Goal: Task Accomplishment & Management: Use online tool/utility

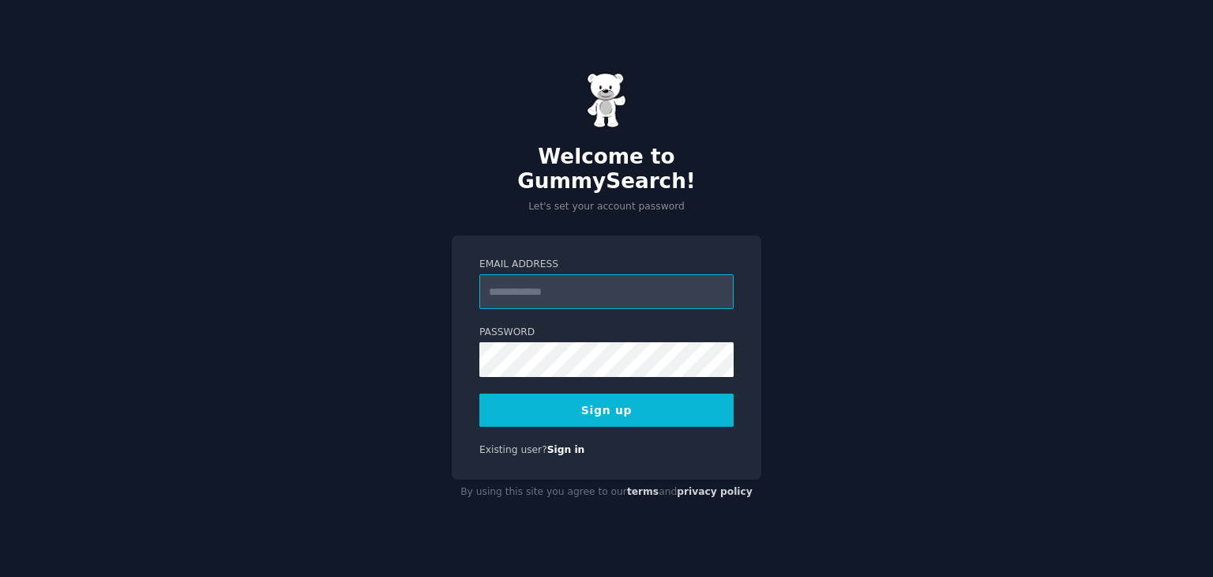
click at [634, 287] on input "Email Address" at bounding box center [606, 291] width 254 height 35
type input "**********"
click at [612, 394] on button "Sign up" at bounding box center [606, 409] width 254 height 33
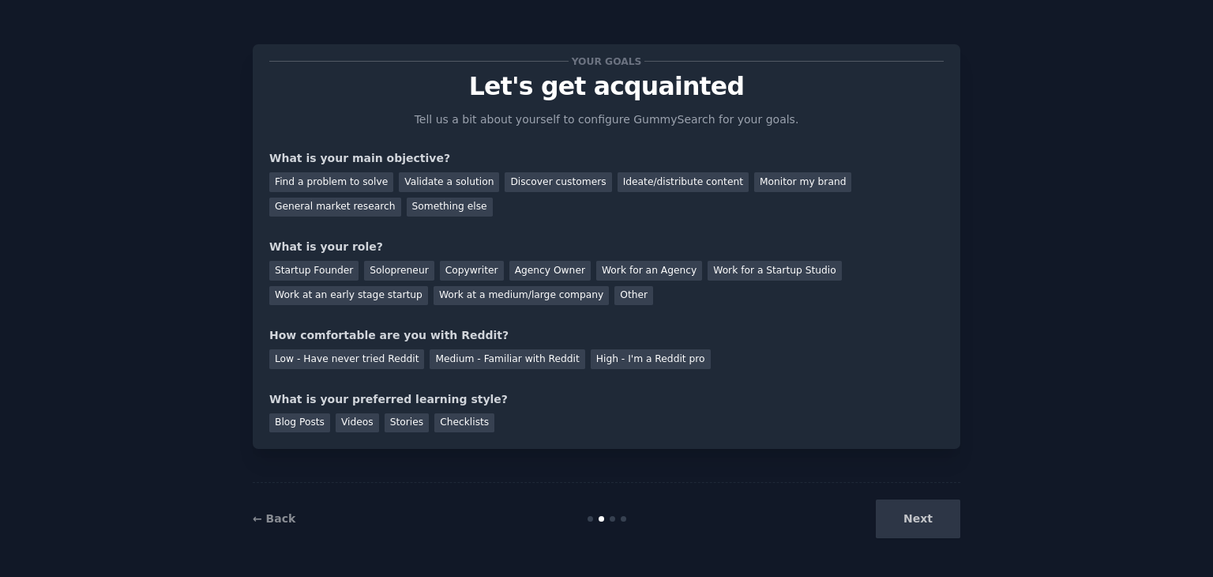
click at [915, 525] on div "Next" at bounding box center [842, 518] width 236 height 39
click at [913, 521] on div "Next" at bounding box center [842, 518] width 236 height 39
click at [401, 197] on div "General market research" at bounding box center [335, 207] width 132 height 20
click at [527, 363] on div "Medium - Familiar with Reddit" at bounding box center [507, 359] width 155 height 20
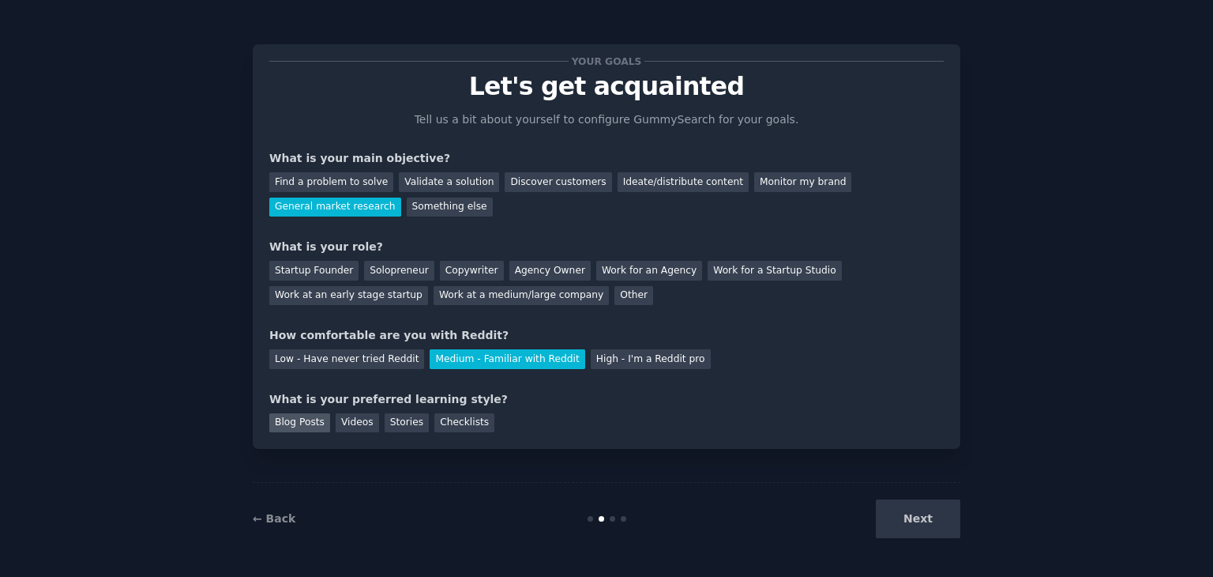
click at [283, 428] on div "Blog Posts" at bounding box center [299, 423] width 61 height 20
click at [919, 517] on div "Next" at bounding box center [842, 518] width 236 height 39
click at [936, 519] on div "Next" at bounding box center [842, 518] width 236 height 39
click at [408, 271] on div "Solopreneur" at bounding box center [399, 271] width 70 height 20
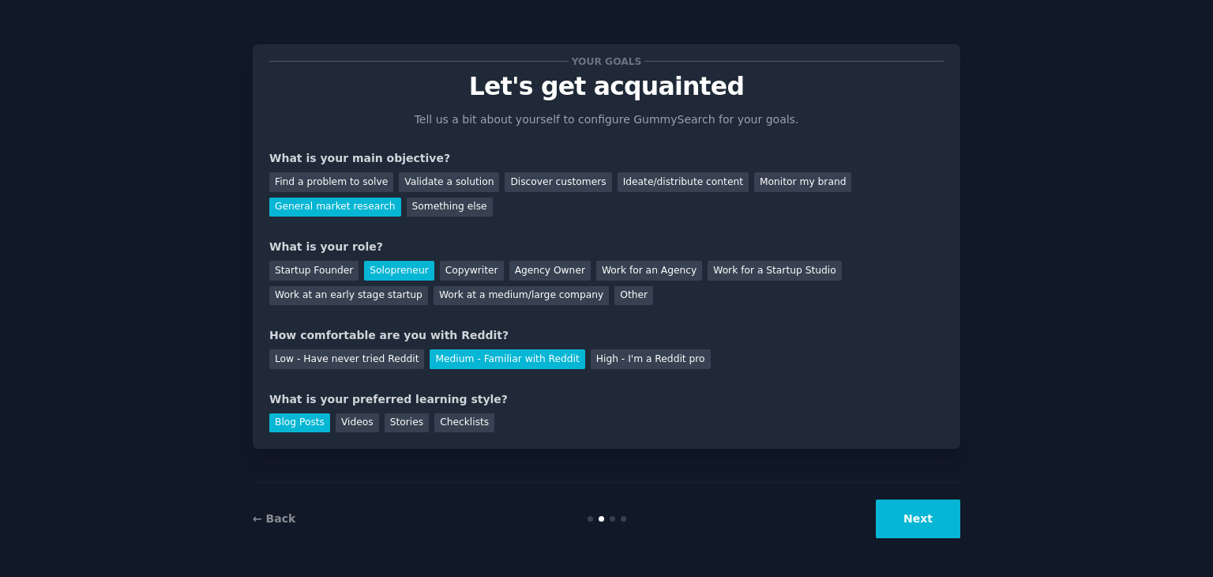
click at [911, 520] on button "Next" at bounding box center [918, 518] width 85 height 39
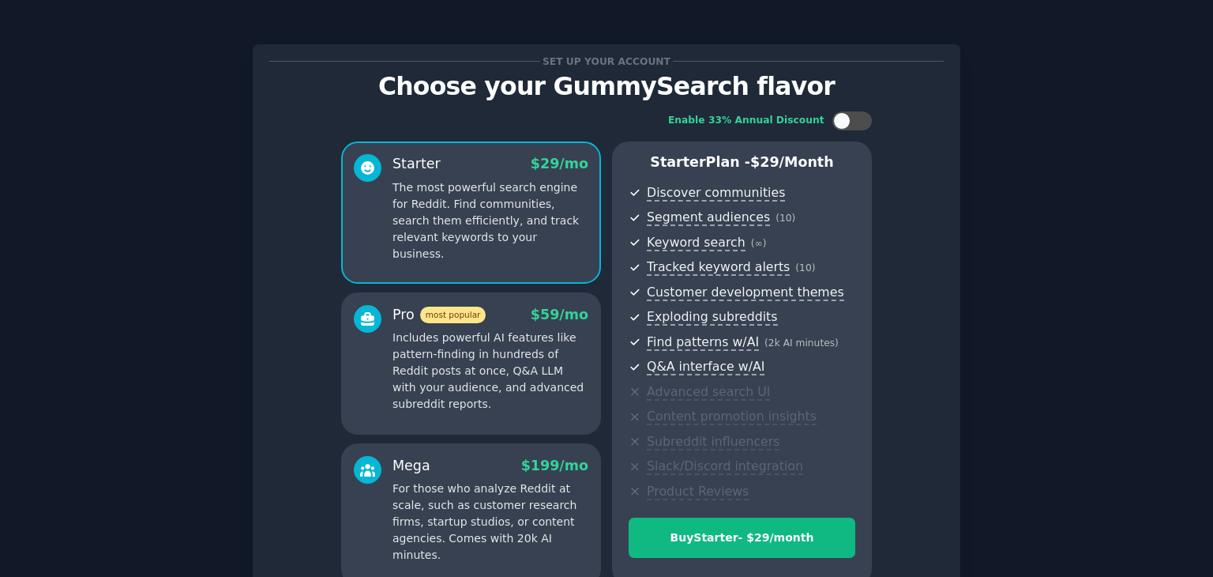
scroll to position [158, 0]
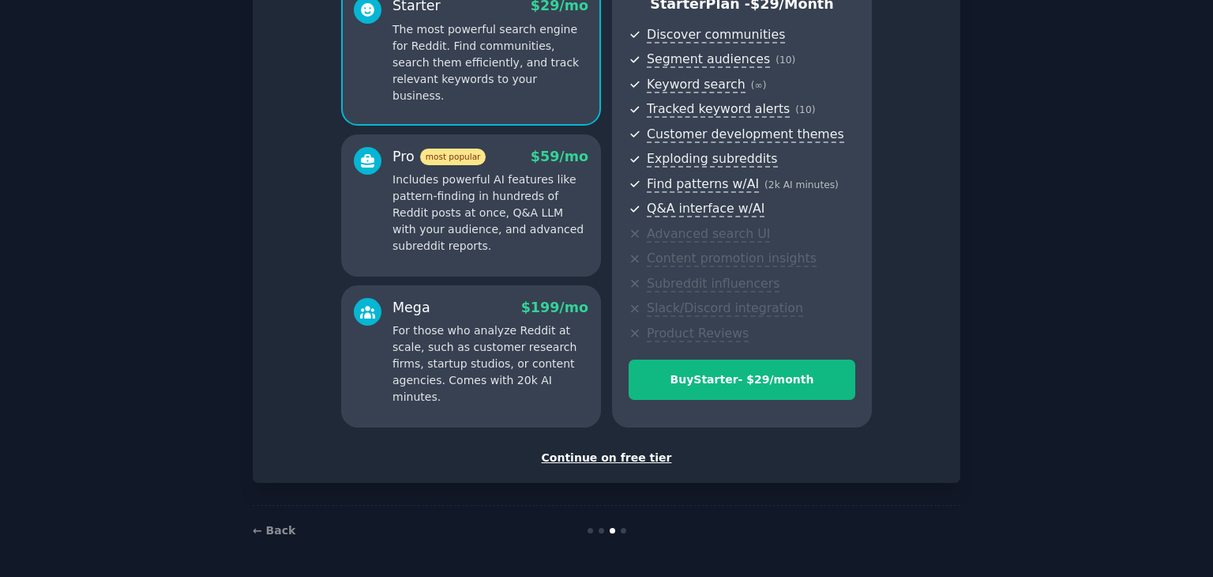
click at [620, 458] on div "Continue on free tier" at bounding box center [606, 457] width 674 height 17
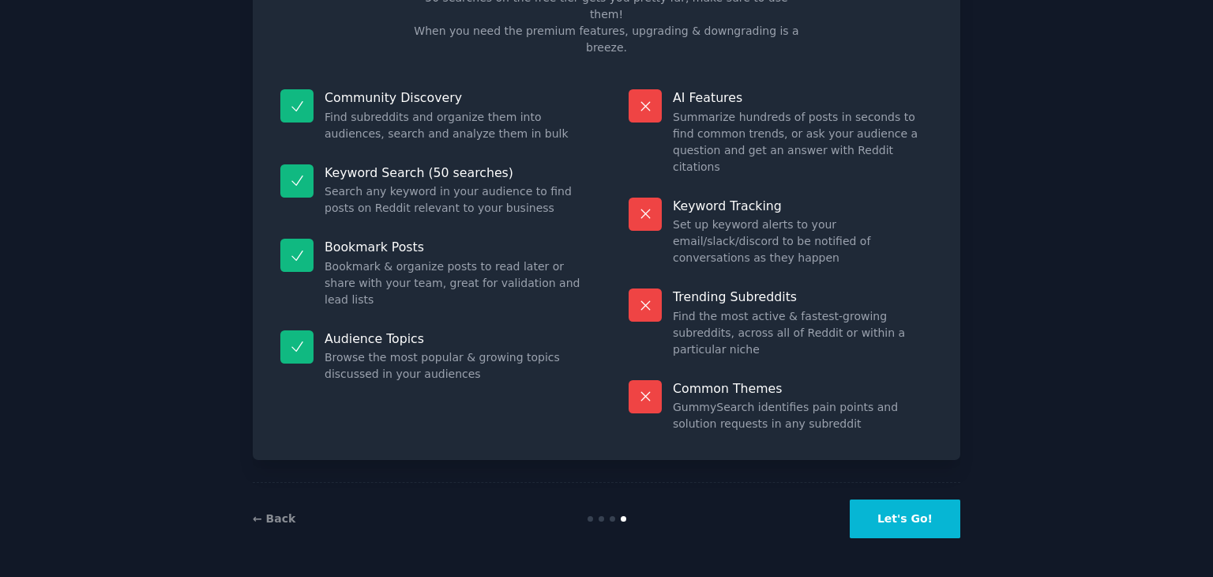
scroll to position [38, 0]
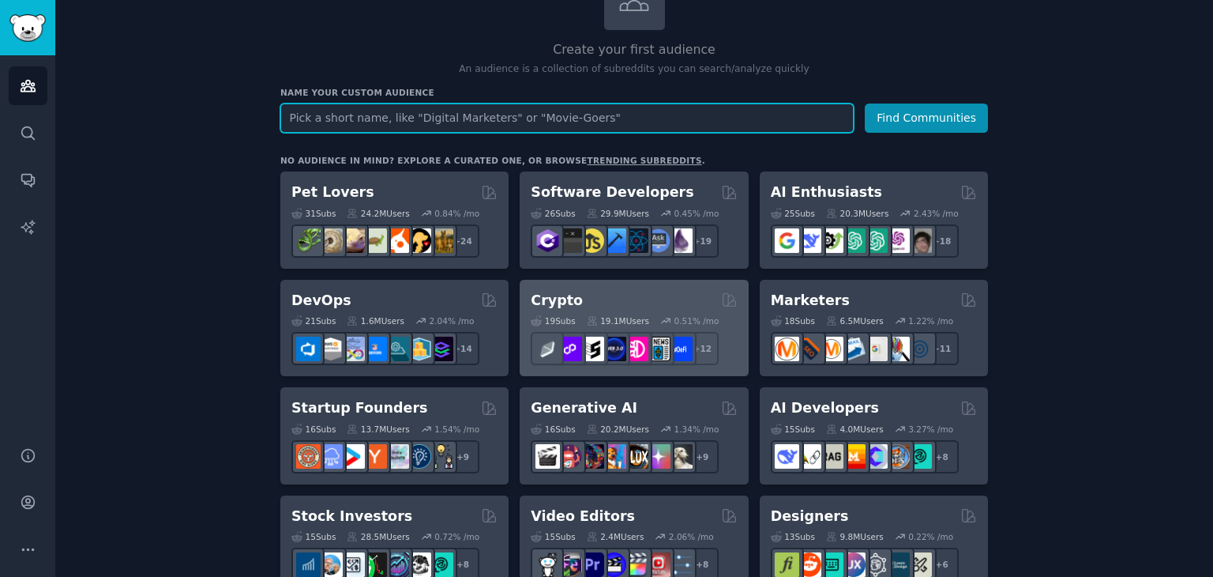
scroll to position [263, 0]
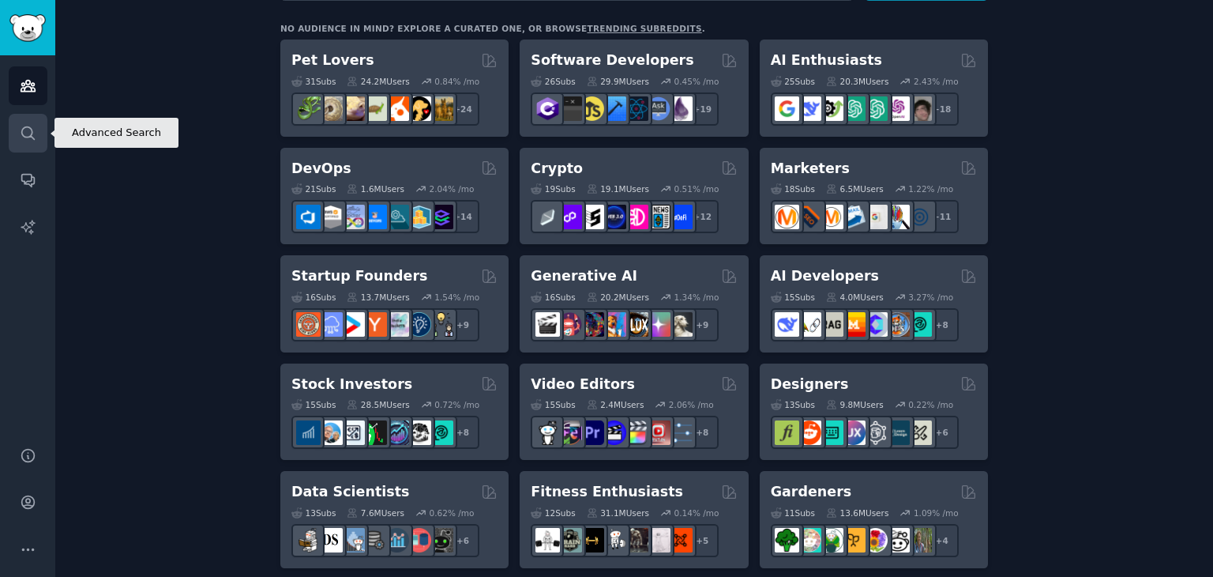
click at [33, 125] on icon "Sidebar" at bounding box center [28, 133] width 17 height 17
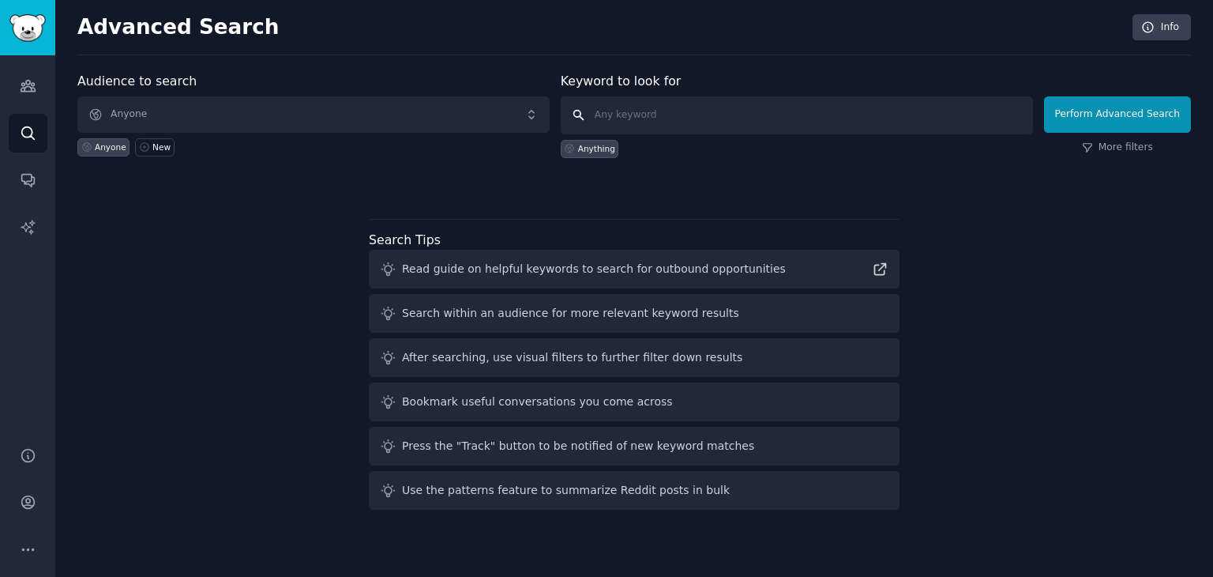
click at [780, 108] on input "text" at bounding box center [797, 115] width 472 height 38
type input ","
type input "make money"
click button "Perform Advanced Search" at bounding box center [1117, 114] width 147 height 36
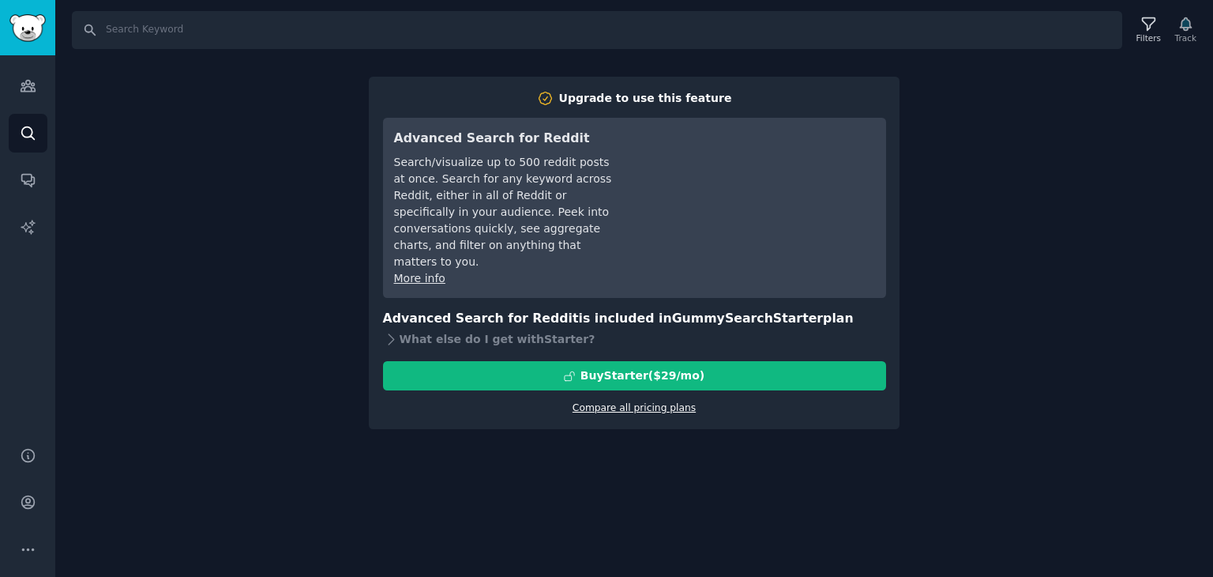
click at [660, 402] on link "Compare all pricing plans" at bounding box center [634, 407] width 123 height 11
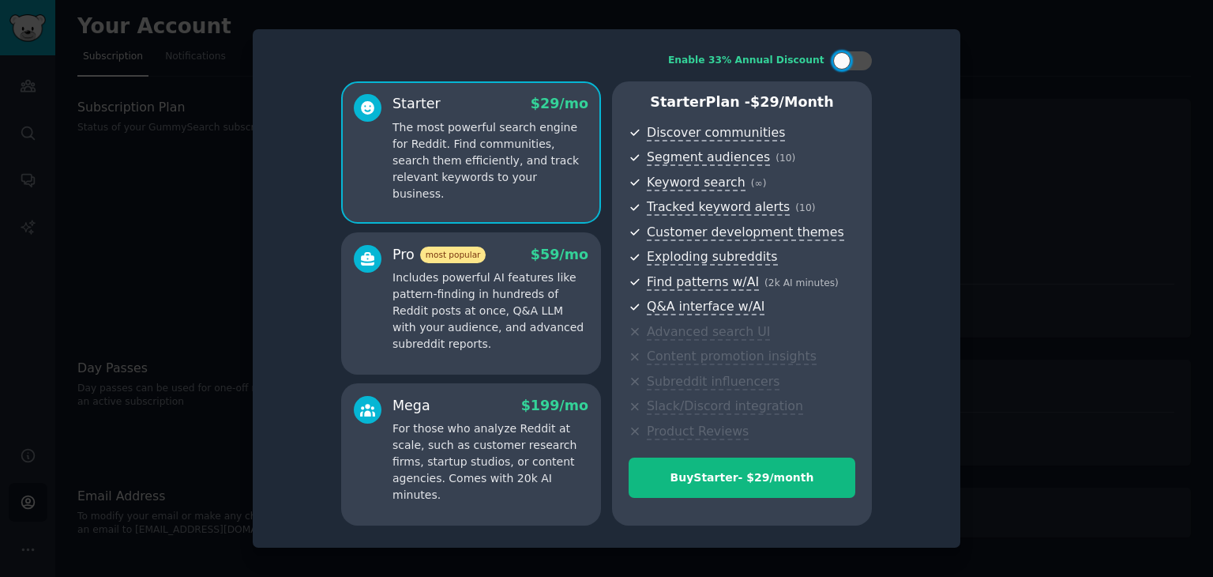
click at [1121, 201] on div at bounding box center [606, 288] width 1213 height 577
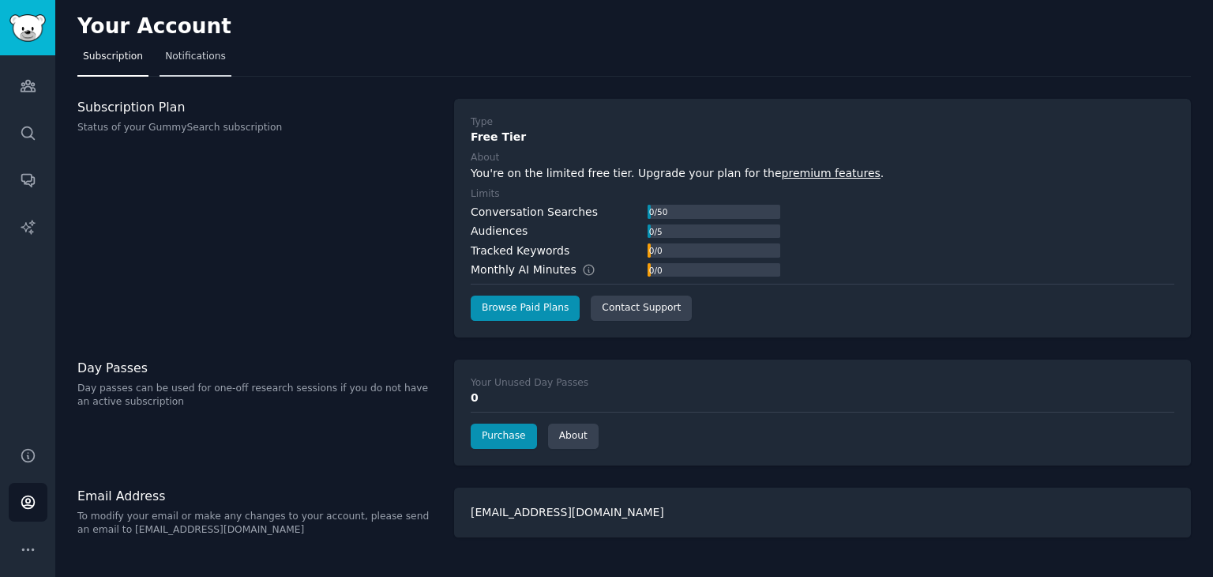
click at [186, 55] on span "Notifications" at bounding box center [195, 57] width 61 height 14
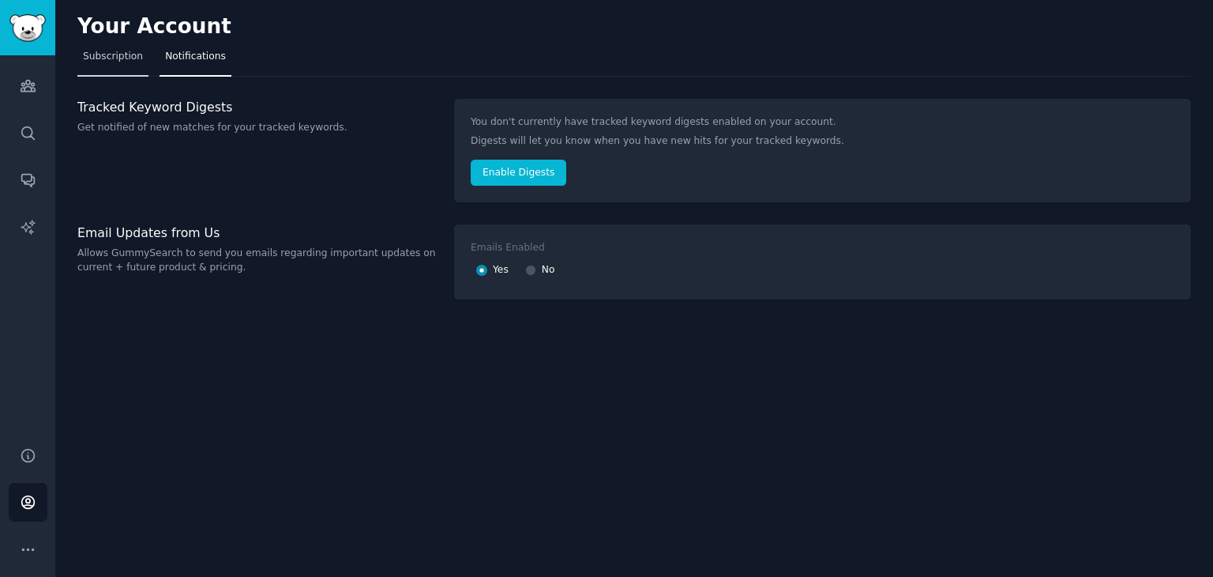
click at [98, 54] on span "Subscription" at bounding box center [113, 57] width 60 height 14
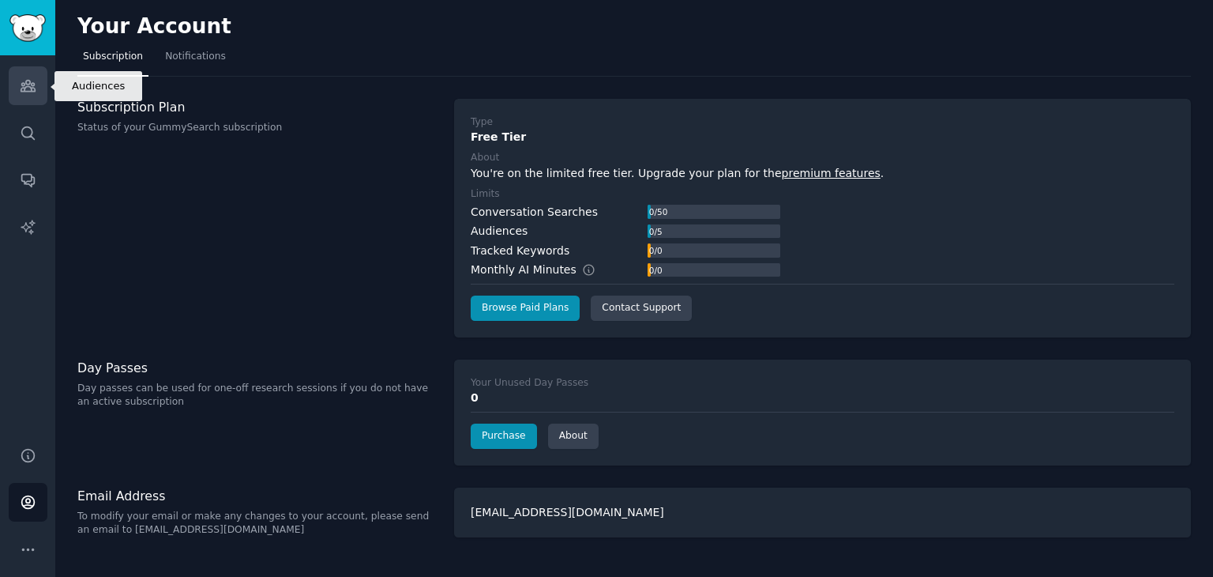
click at [22, 79] on icon "Sidebar" at bounding box center [28, 85] width 17 height 17
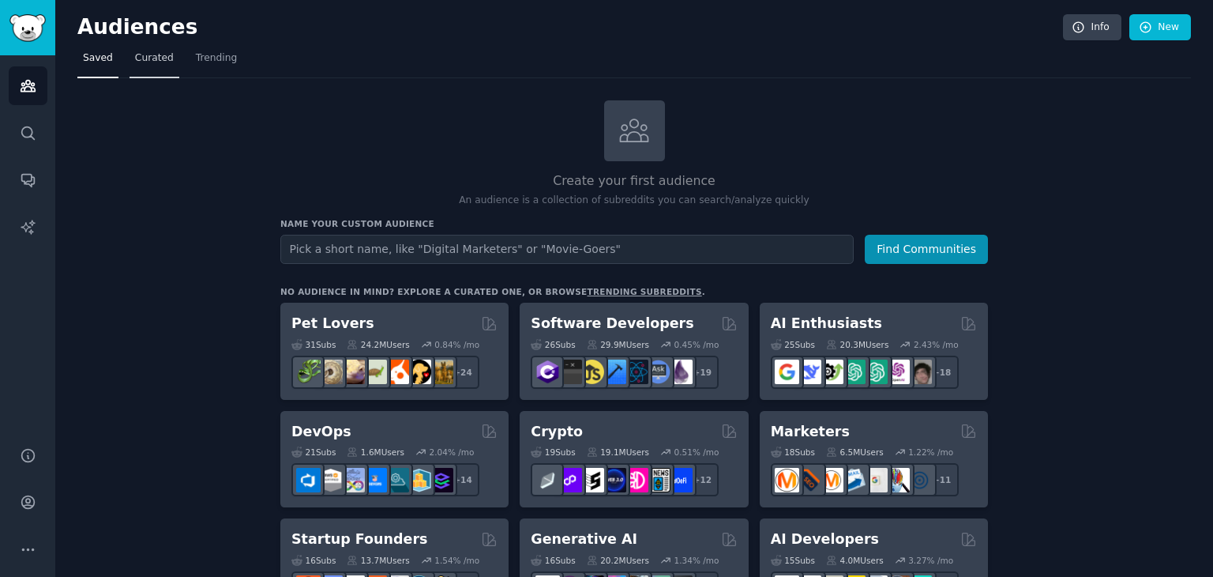
click at [145, 64] on span "Curated" at bounding box center [154, 58] width 39 height 14
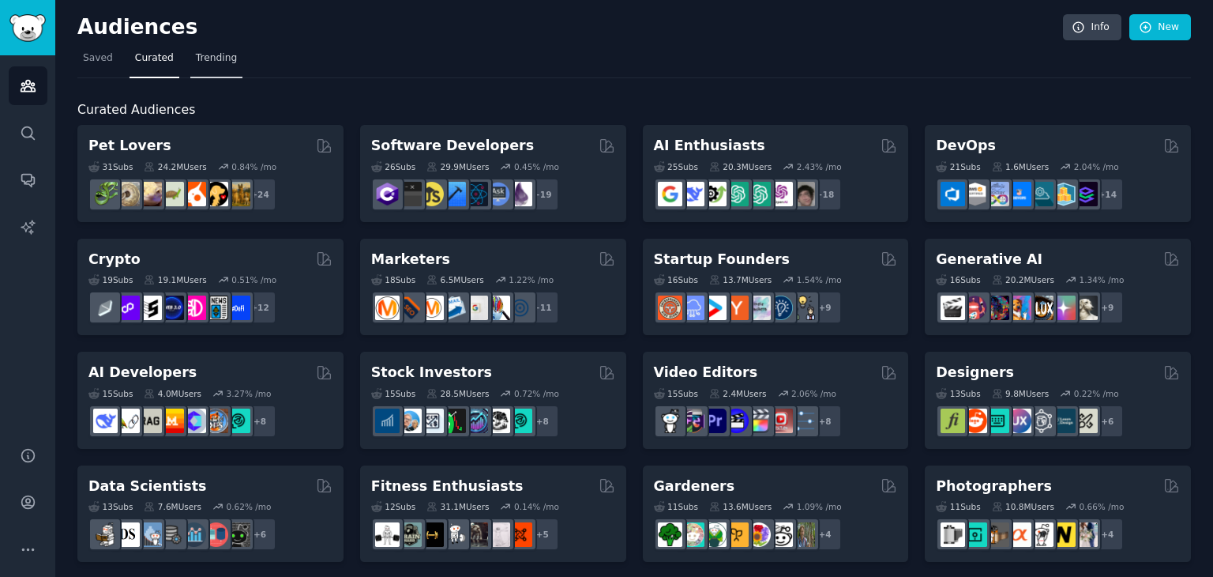
click at [209, 54] on span "Trending" at bounding box center [216, 58] width 41 height 14
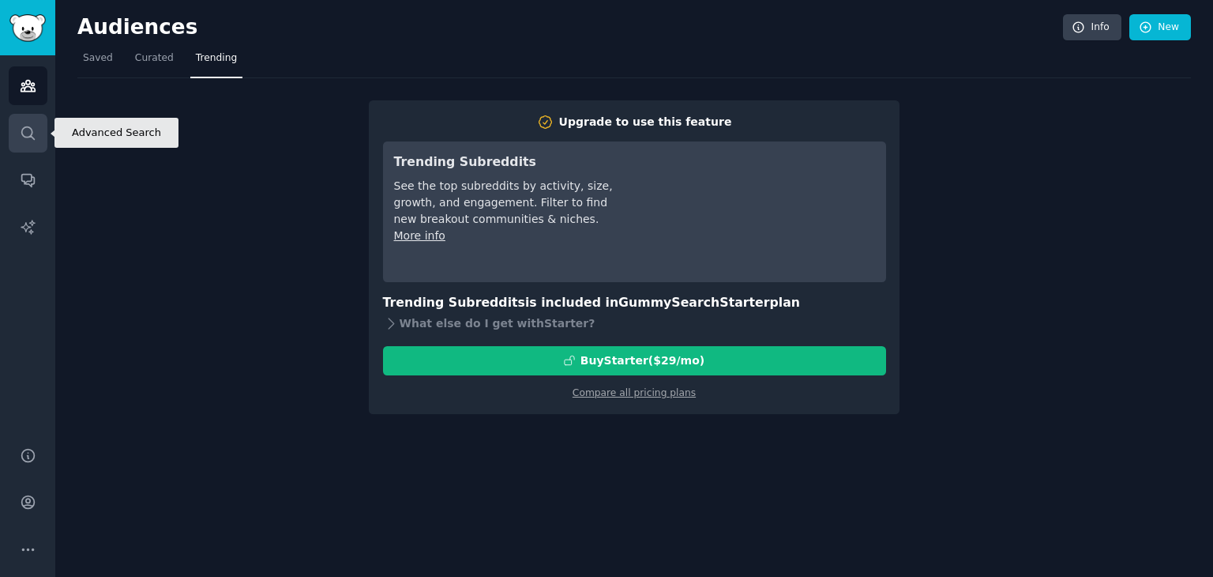
click at [21, 130] on icon "Sidebar" at bounding box center [27, 132] width 13 height 13
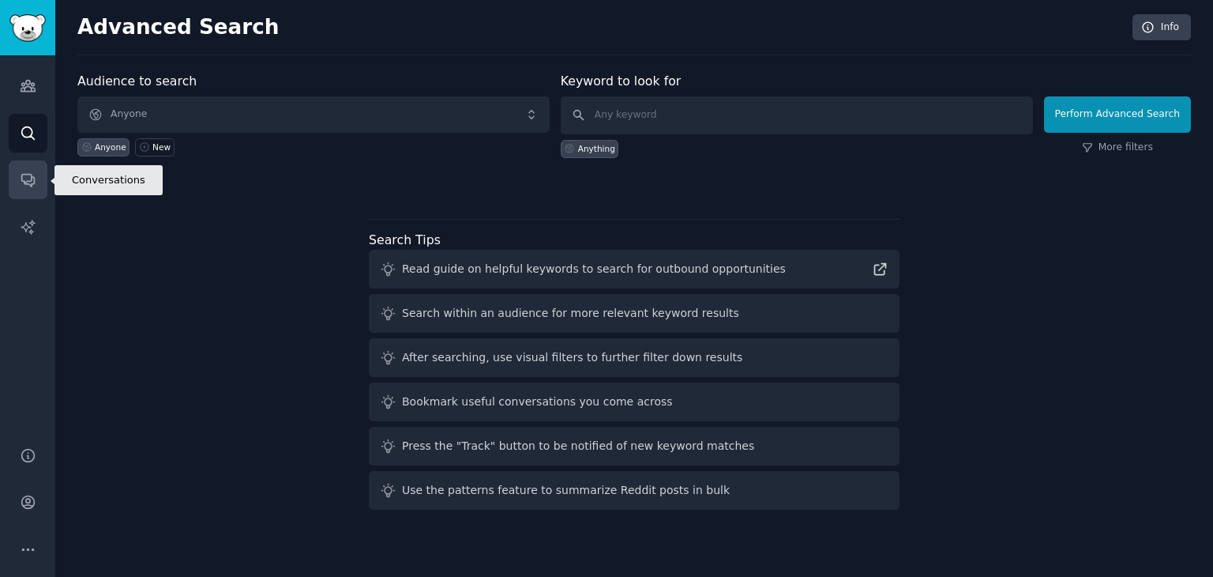
click at [28, 184] on icon "Sidebar" at bounding box center [28, 179] width 17 height 17
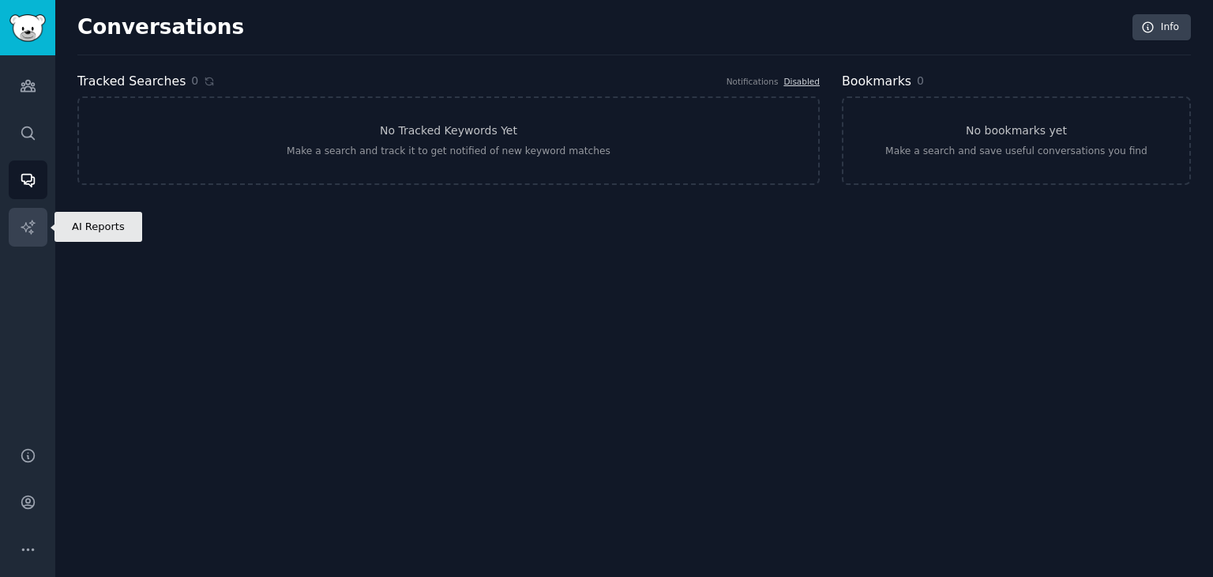
click at [16, 222] on link "AI Reports" at bounding box center [28, 227] width 39 height 39
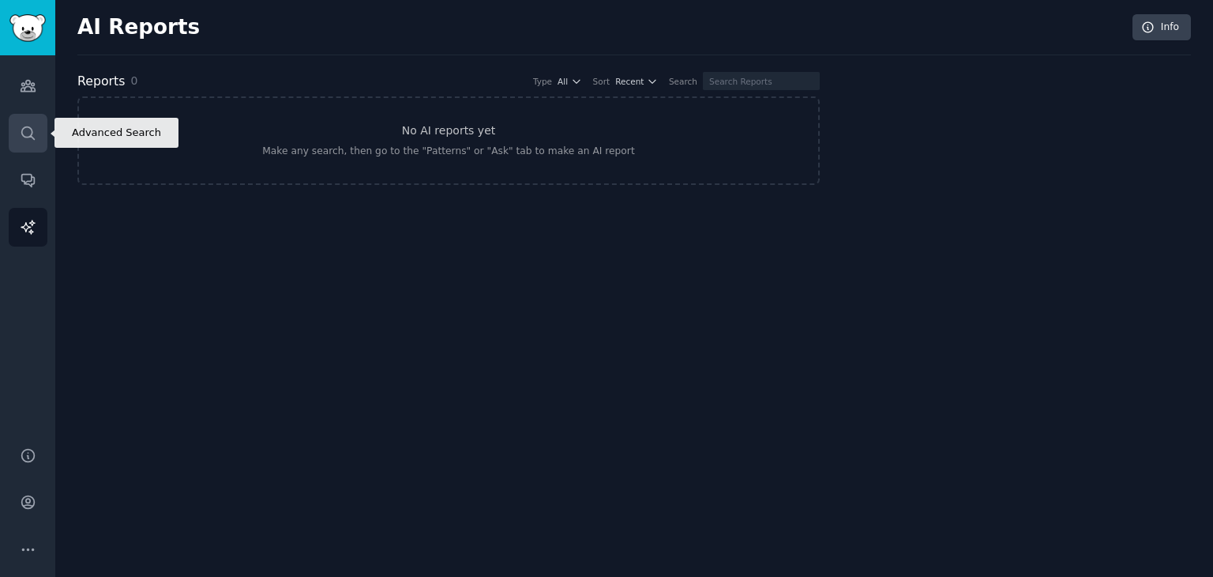
click at [32, 130] on icon "Sidebar" at bounding box center [28, 133] width 17 height 17
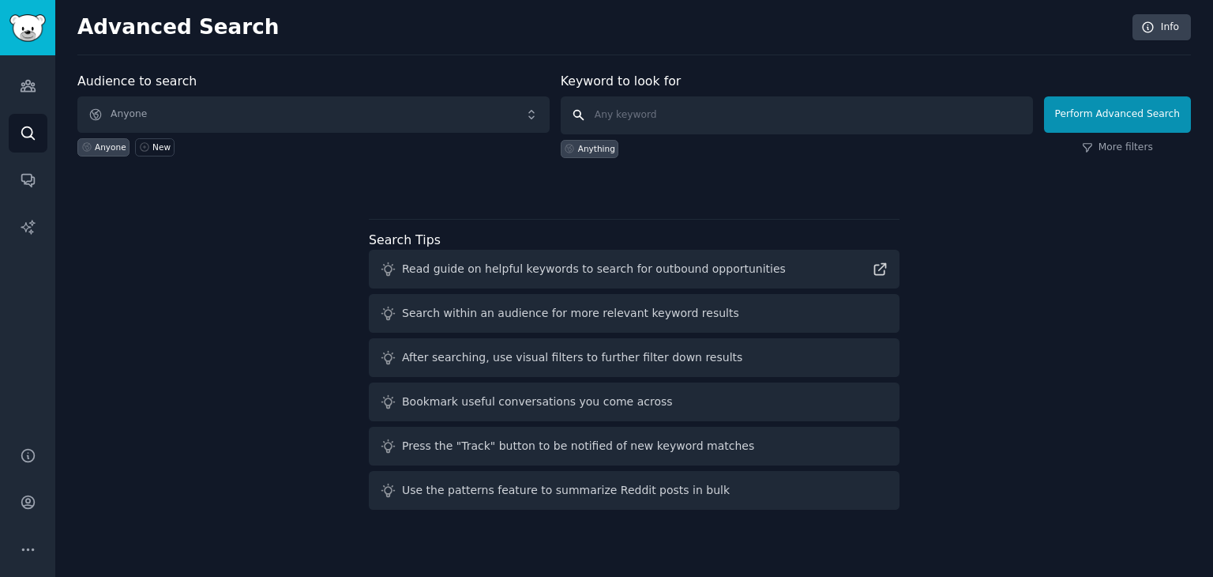
click at [656, 123] on input "text" at bounding box center [797, 115] width 472 height 38
type input ","
type input "make money online"
click at [607, 147] on div "Anything" at bounding box center [596, 148] width 37 height 11
click at [1130, 152] on link "More filters" at bounding box center [1117, 148] width 71 height 14
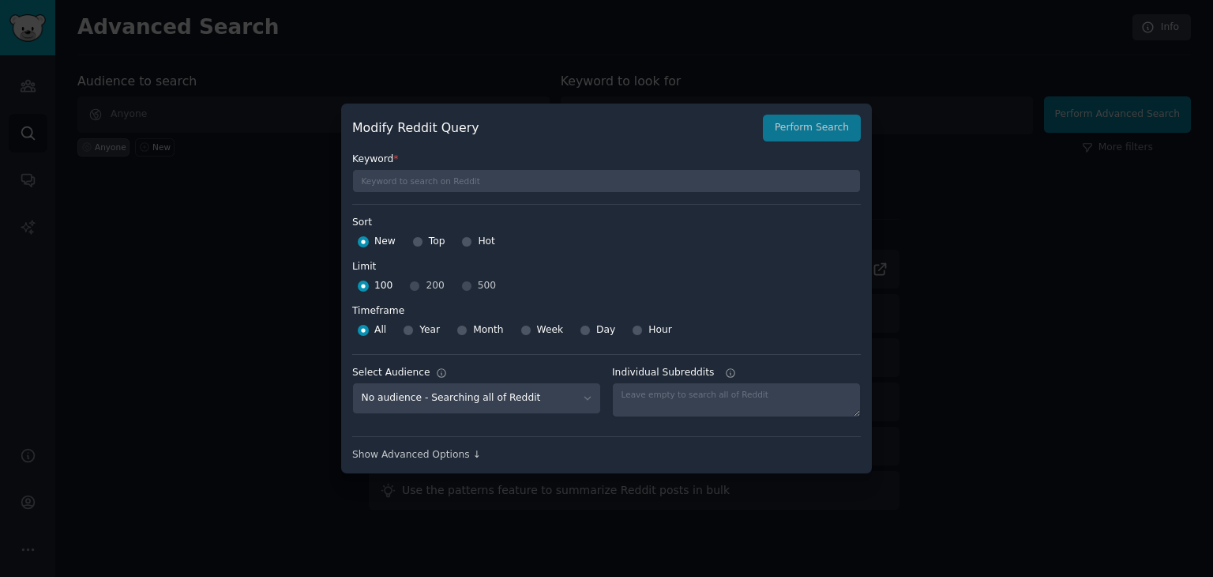
click at [1000, 223] on div at bounding box center [606, 288] width 1213 height 577
